Goal: Communication & Community: Share content

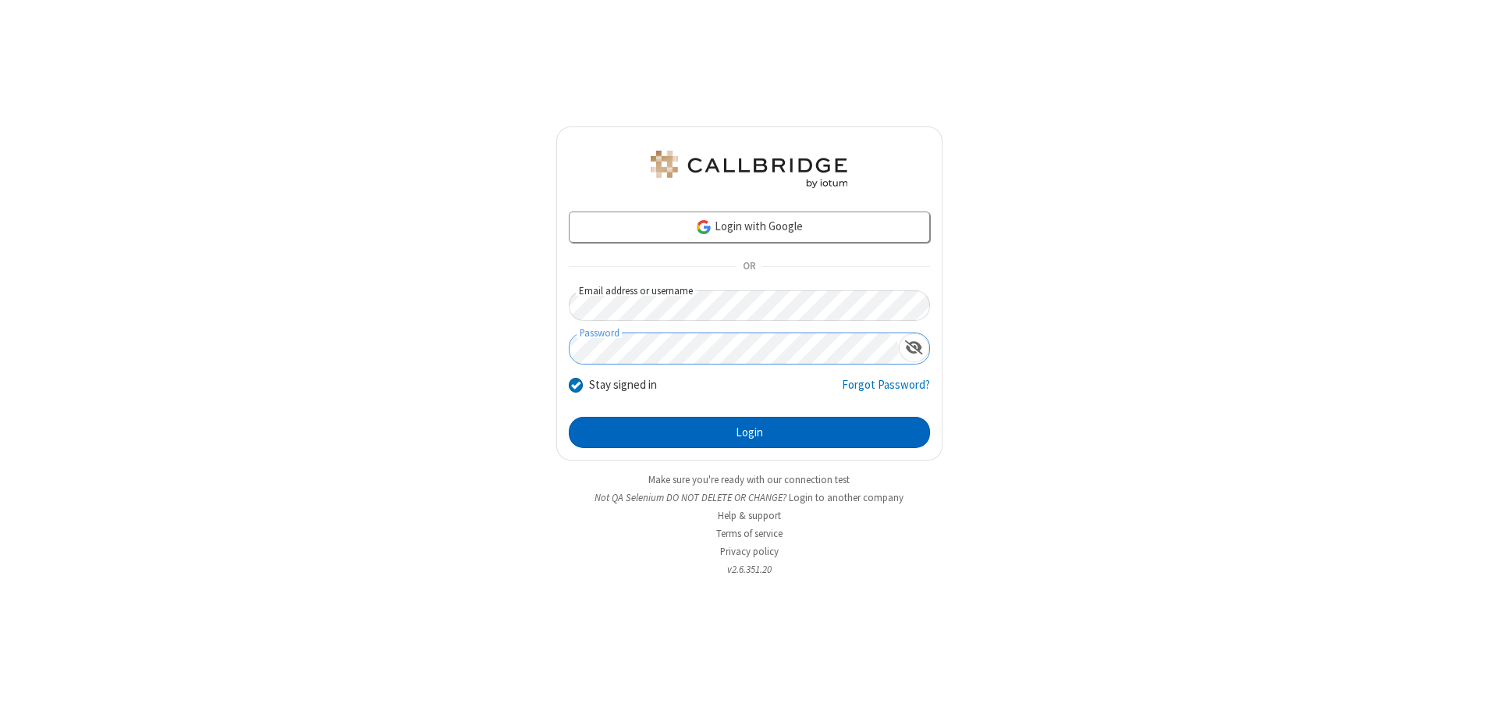
click at [749, 432] on button "Login" at bounding box center [749, 432] width 361 height 31
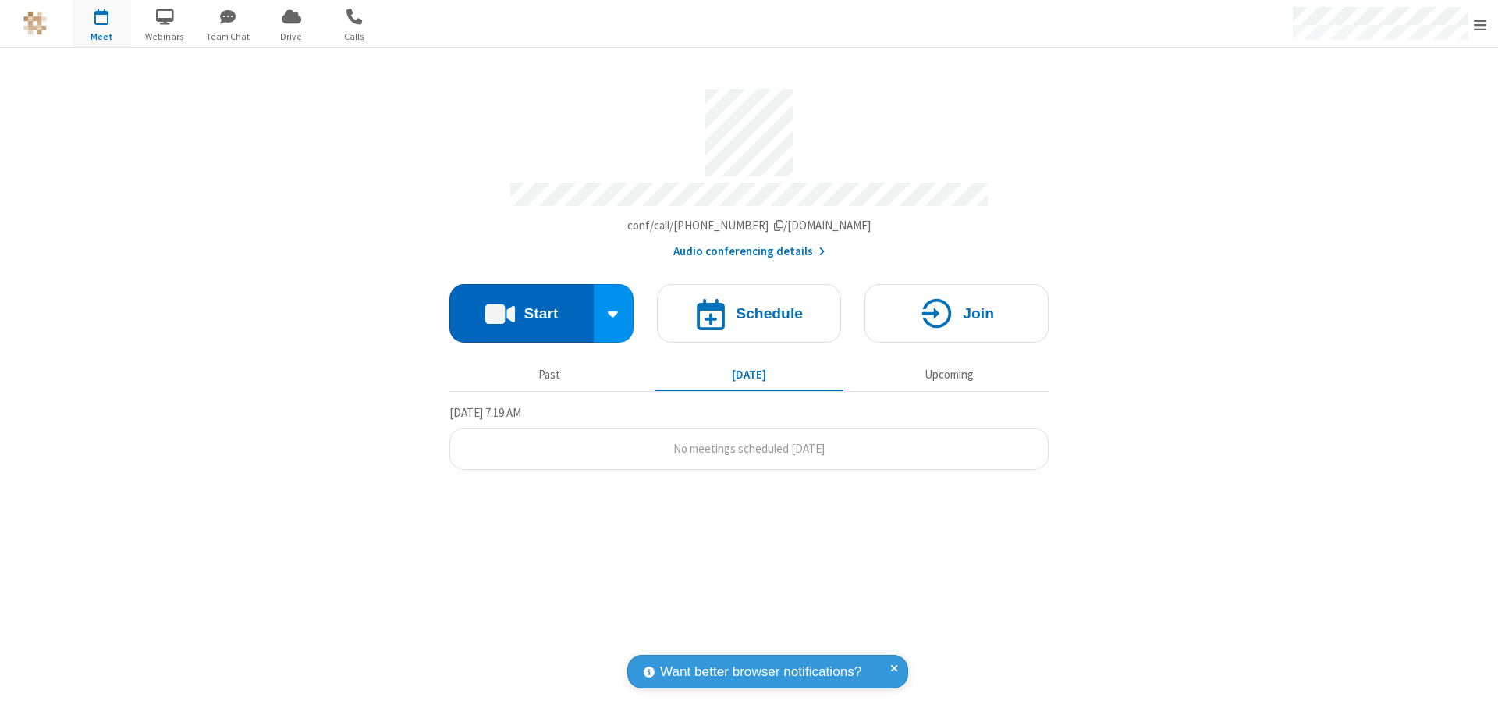
click at [521, 306] on button "Start" at bounding box center [521, 313] width 144 height 59
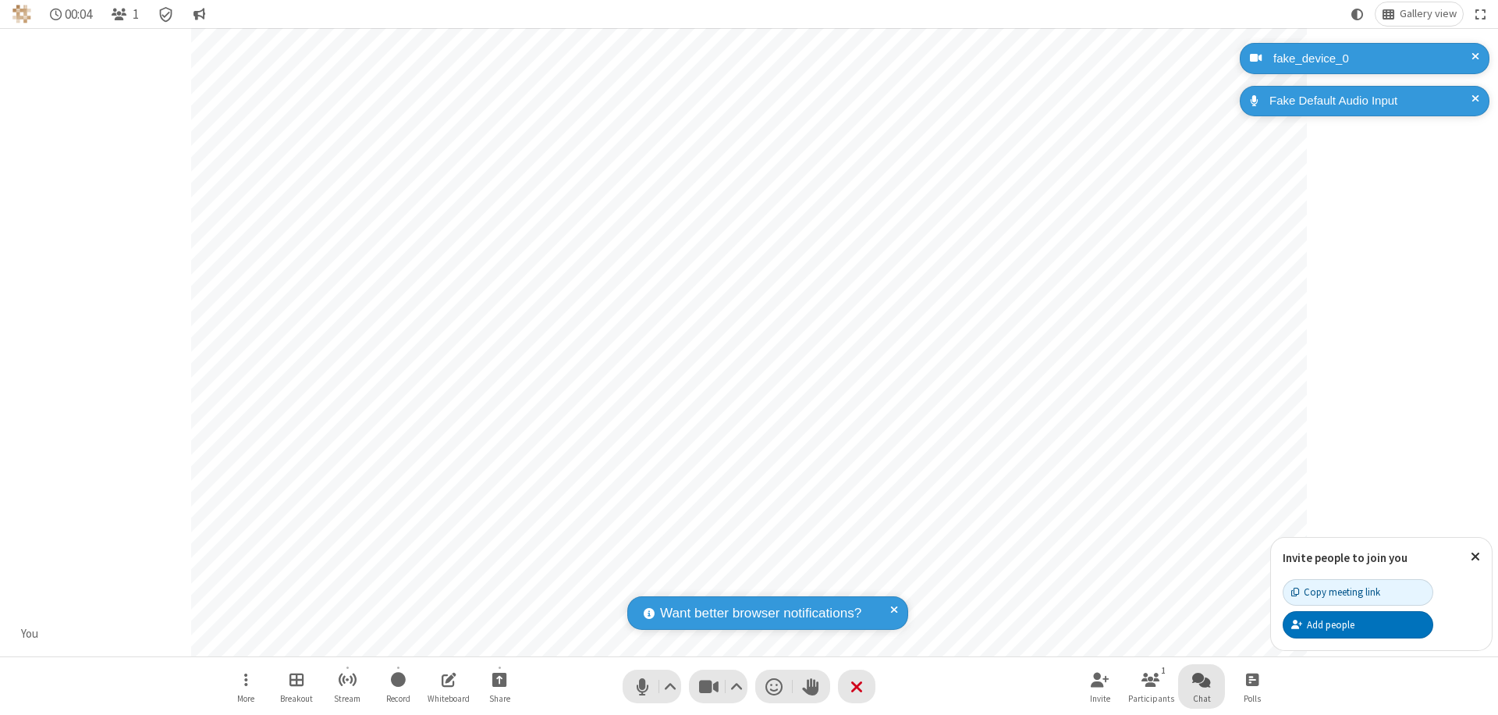
click at [1202, 679] on span "Open chat" at bounding box center [1201, 680] width 19 height 20
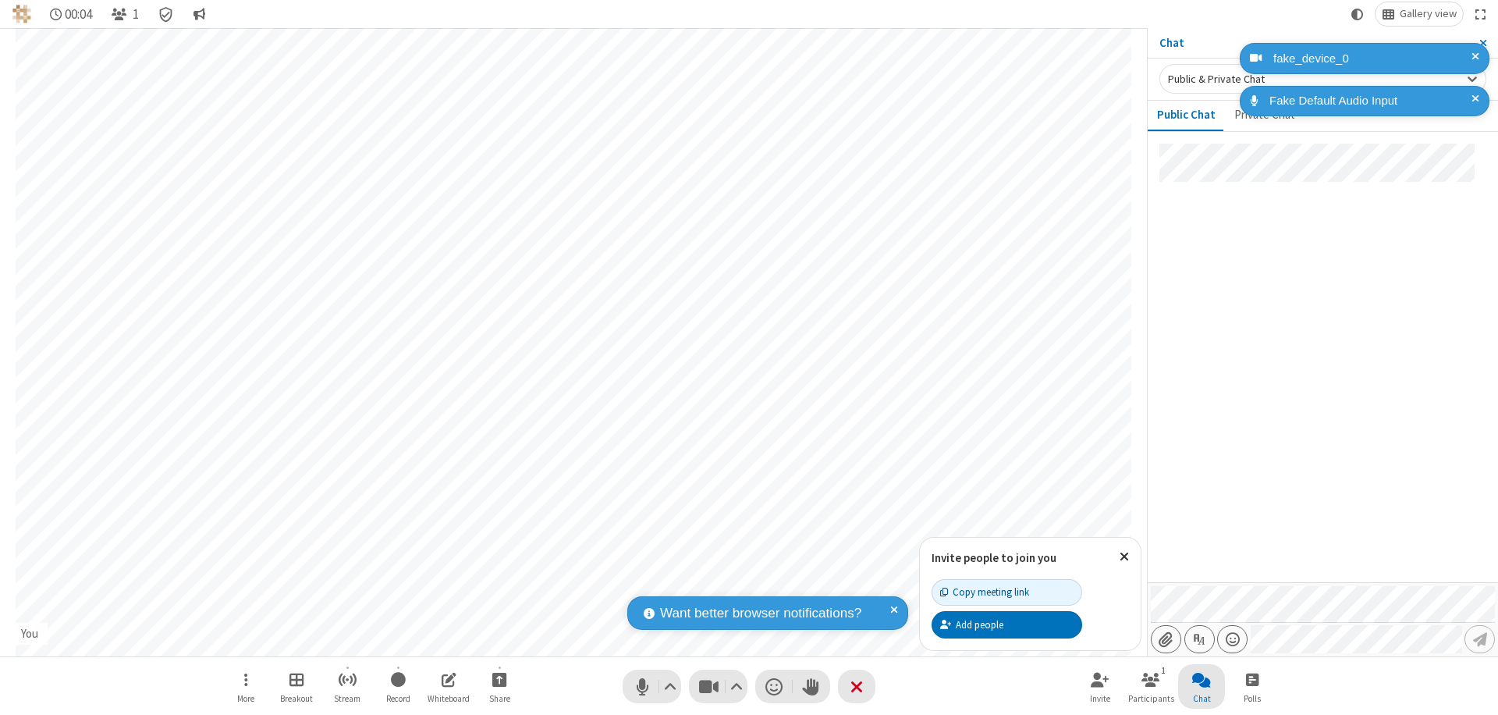
type input "C:\fakepath\doc_test.docx"
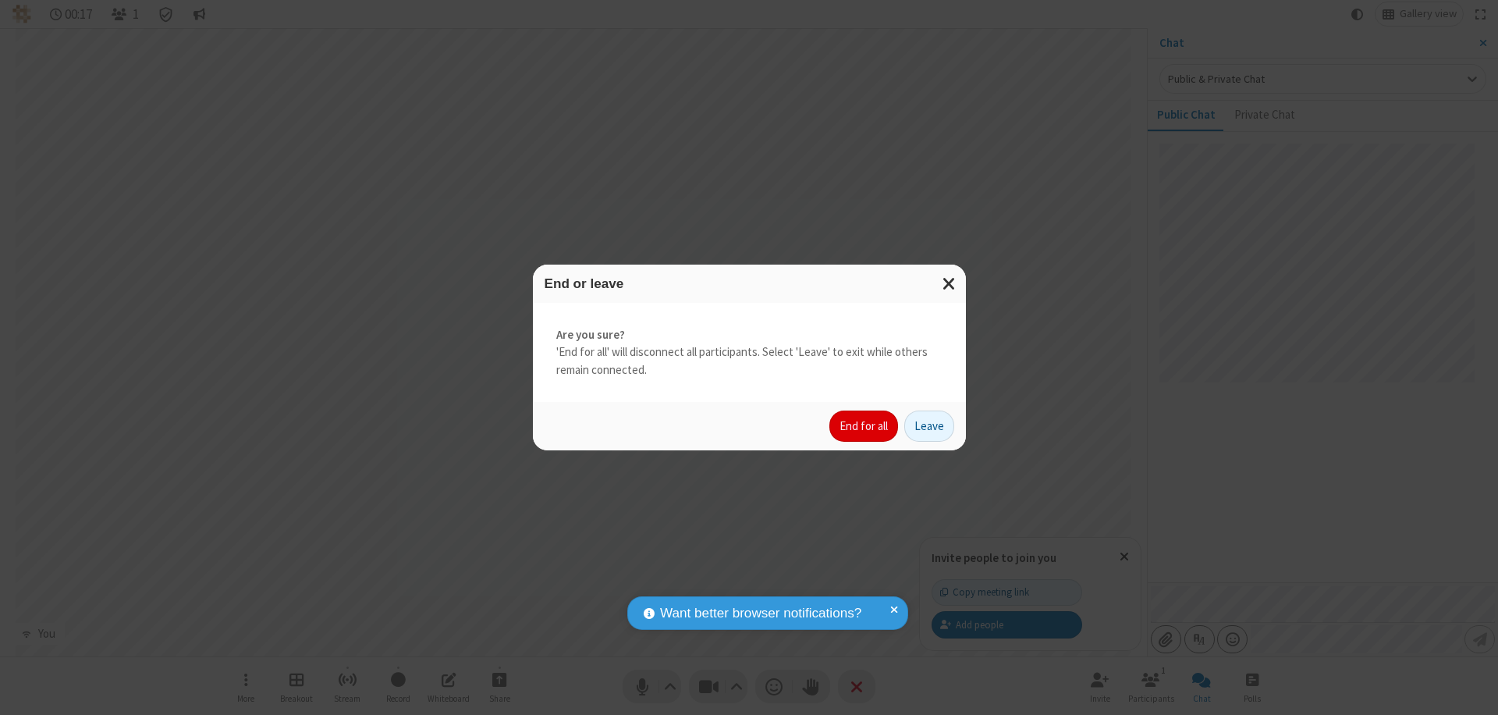
click at [865, 426] on button "End for all" at bounding box center [864, 425] width 69 height 31
